Goal: Task Accomplishment & Management: Manage account settings

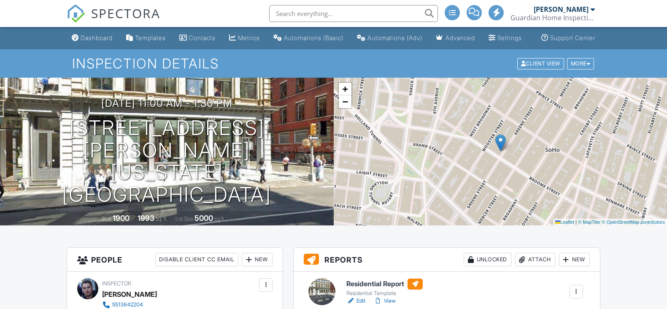
scroll to position [158, 0]
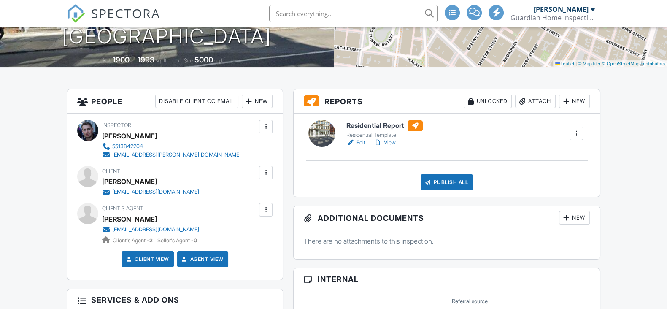
click at [394, 147] on link "View" at bounding box center [385, 142] width 22 height 8
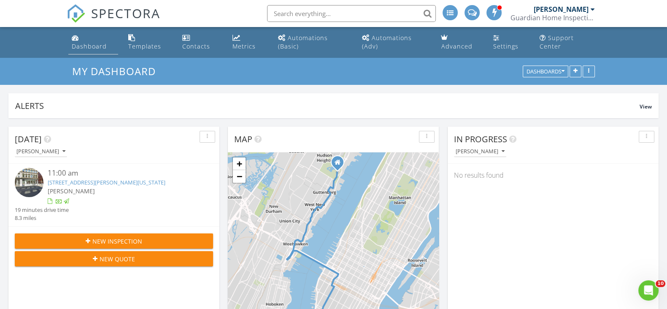
click at [87, 38] on link "Dashboard" at bounding box center [92, 42] width 49 height 24
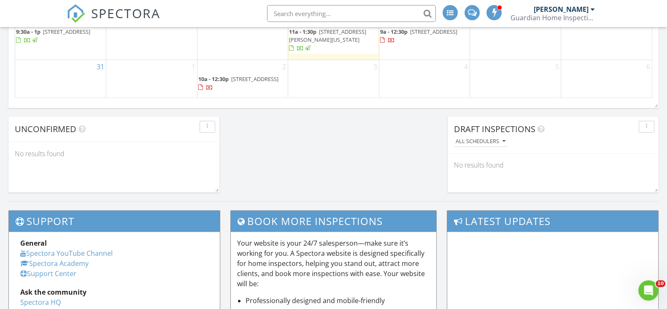
scroll to position [633, 0]
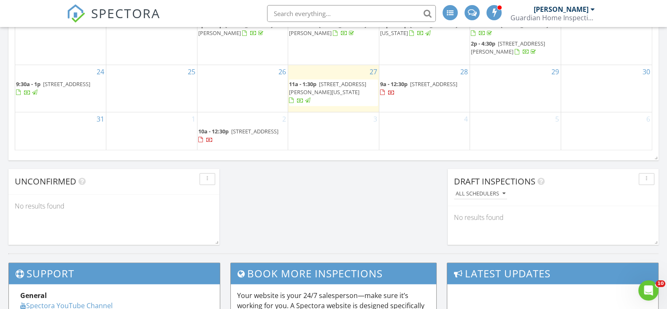
click at [422, 88] on span "366 E Saddle River Rd, Upper Saddle River 07458" at bounding box center [433, 84] width 47 height 8
